Goal: Task Accomplishment & Management: Complete application form

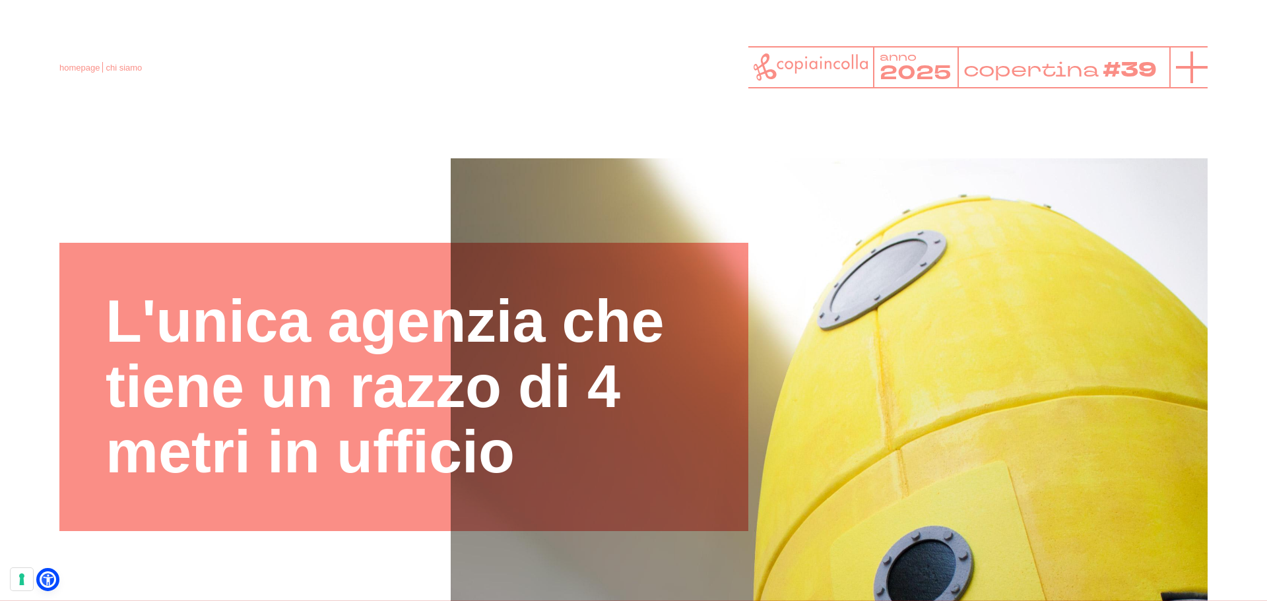
click at [1187, 73] on icon at bounding box center [1192, 67] width 32 height 32
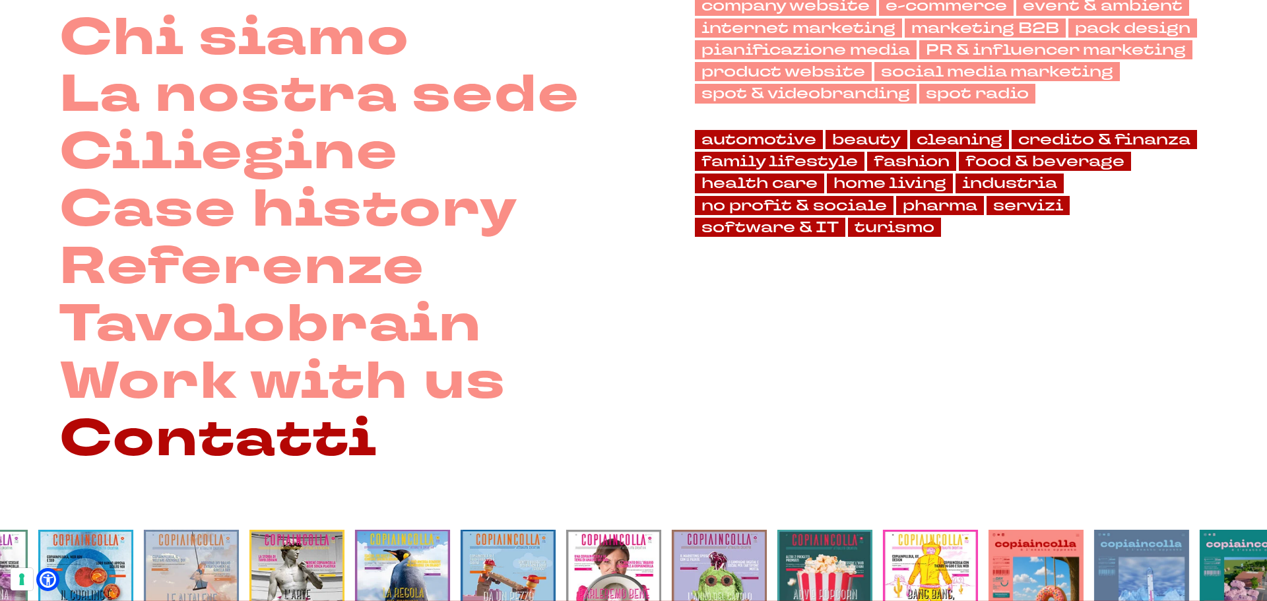
scroll to position [198, 0]
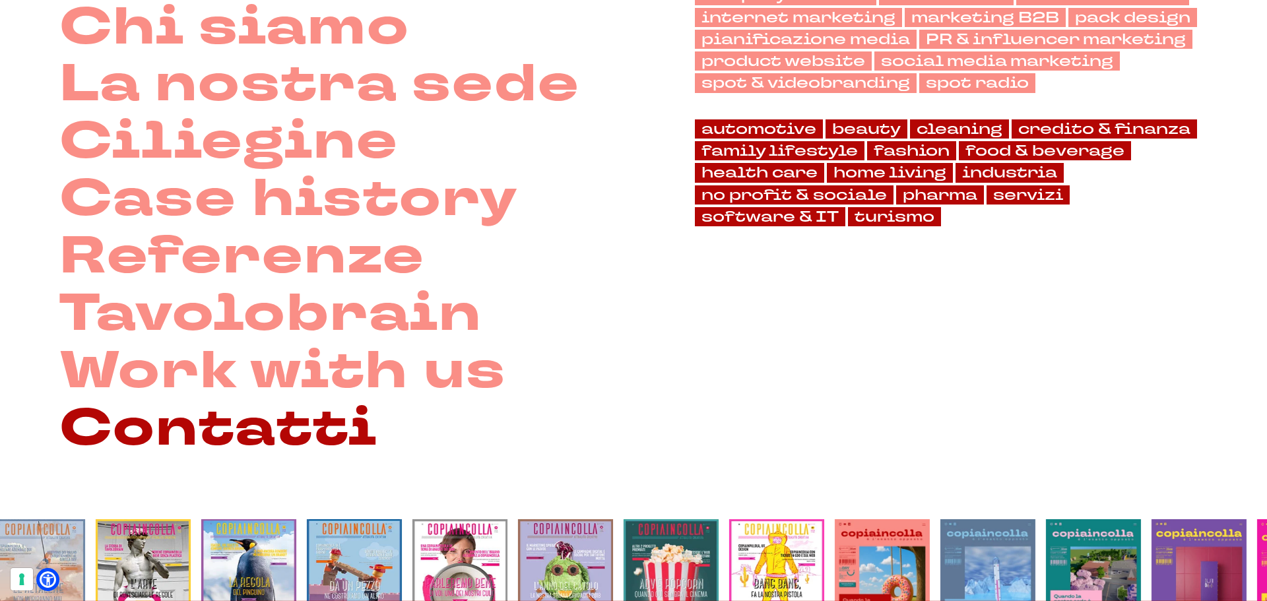
click at [265, 410] on link "Contatti" at bounding box center [218, 428] width 318 height 57
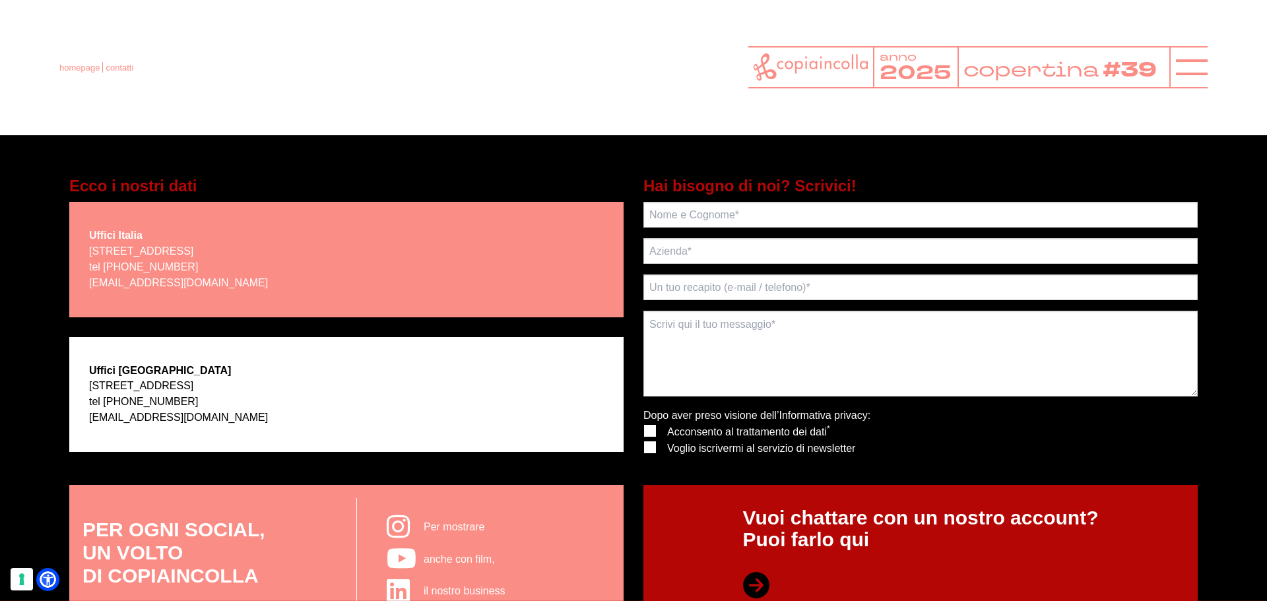
scroll to position [267, 0]
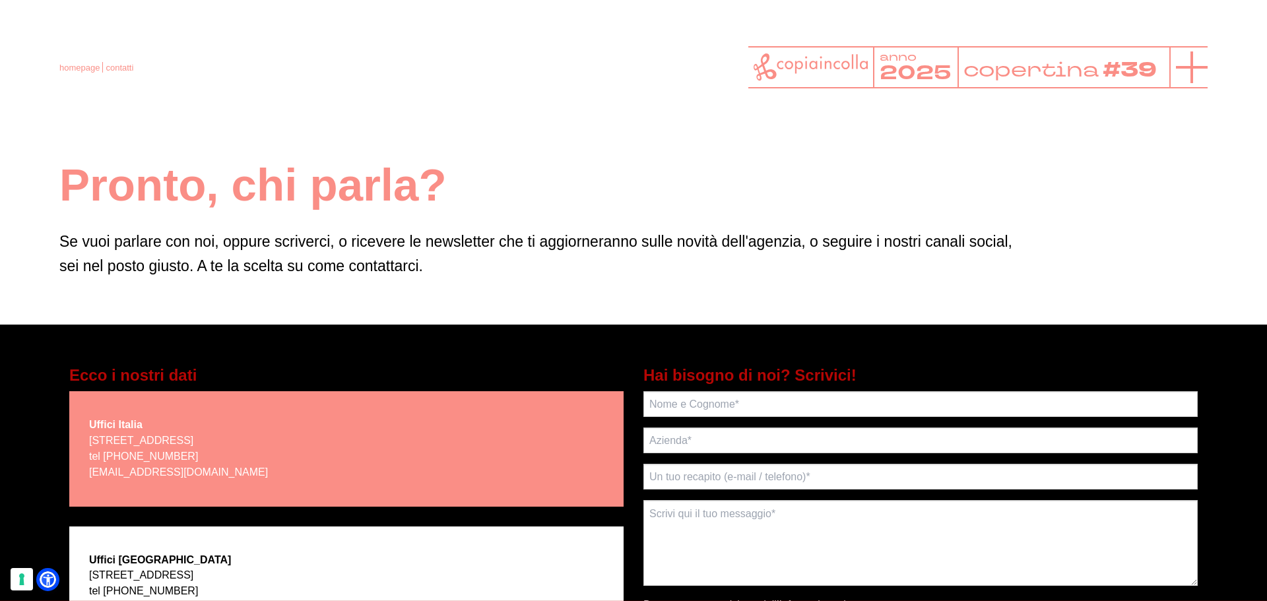
click at [1182, 65] on icon at bounding box center [1192, 67] width 32 height 32
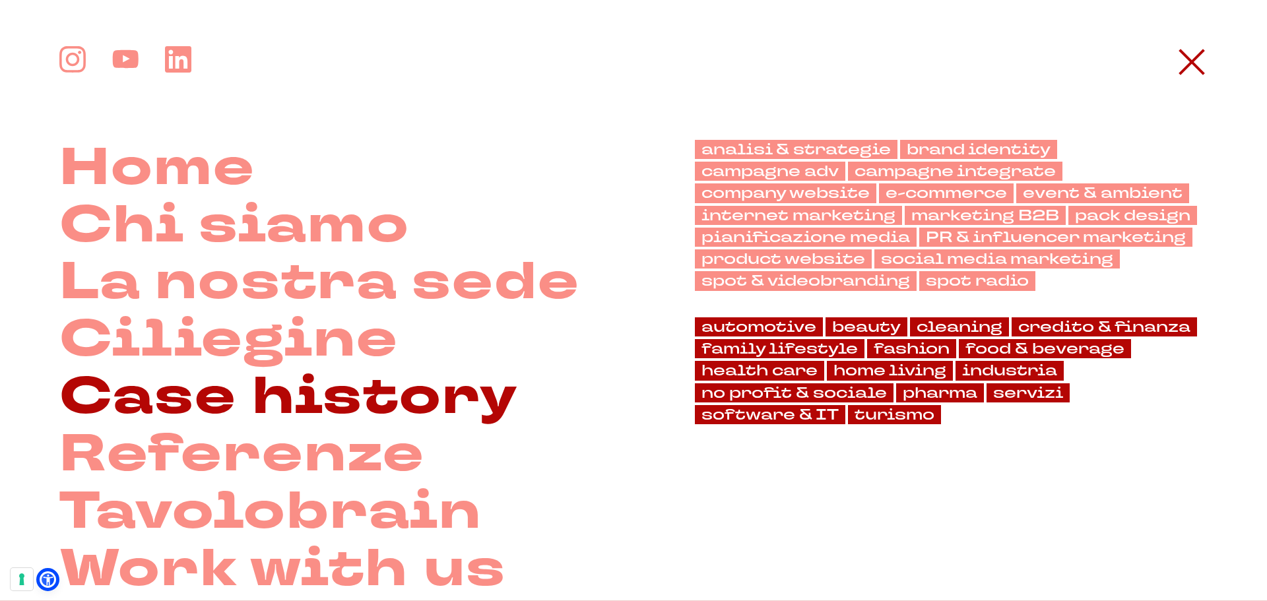
scroll to position [264, 0]
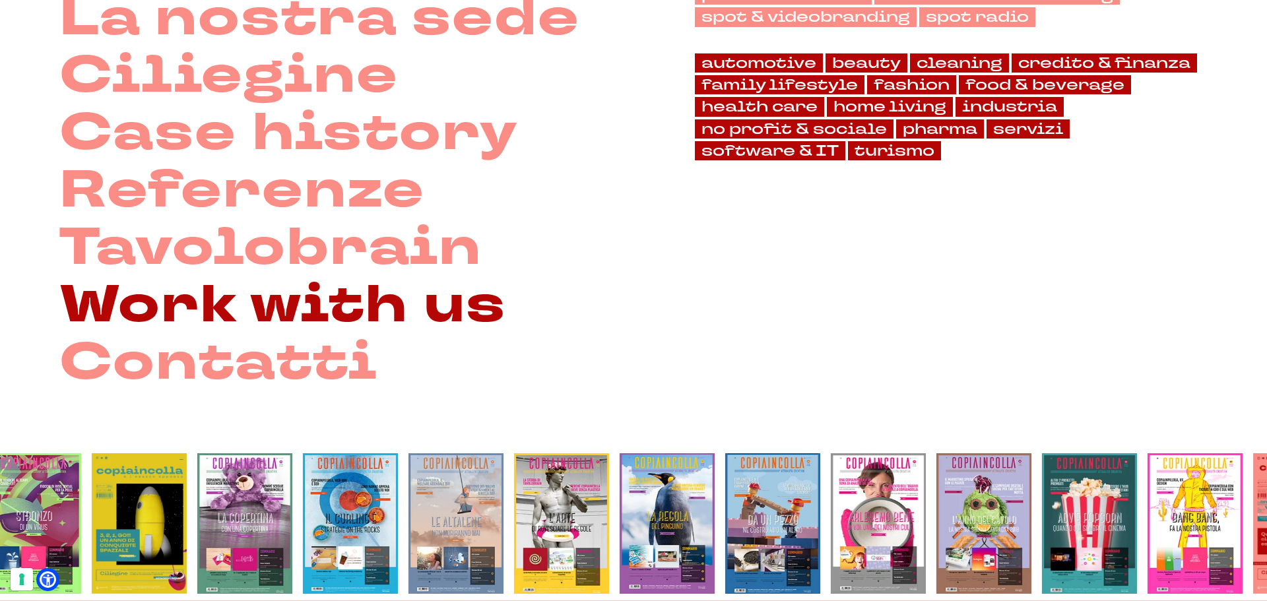
click at [260, 299] on link "Work with us" at bounding box center [282, 305] width 447 height 57
